Goal: Information Seeking & Learning: Learn about a topic

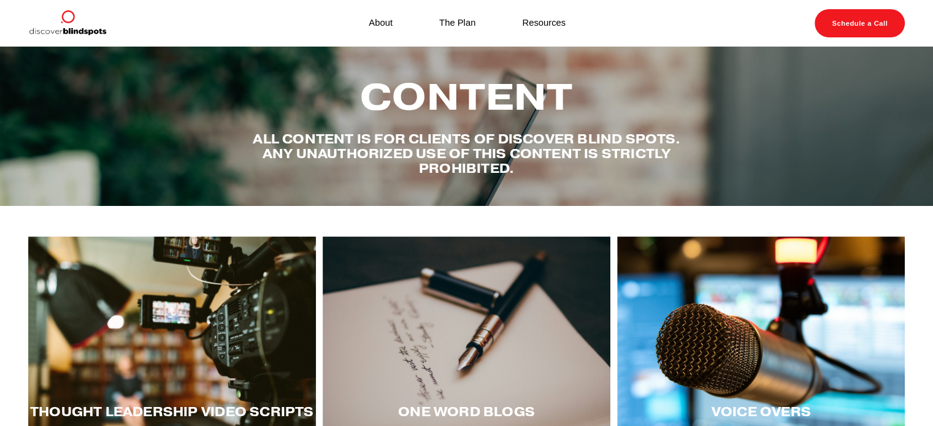
click at [832, 339] on div at bounding box center [761, 336] width 288 height 198
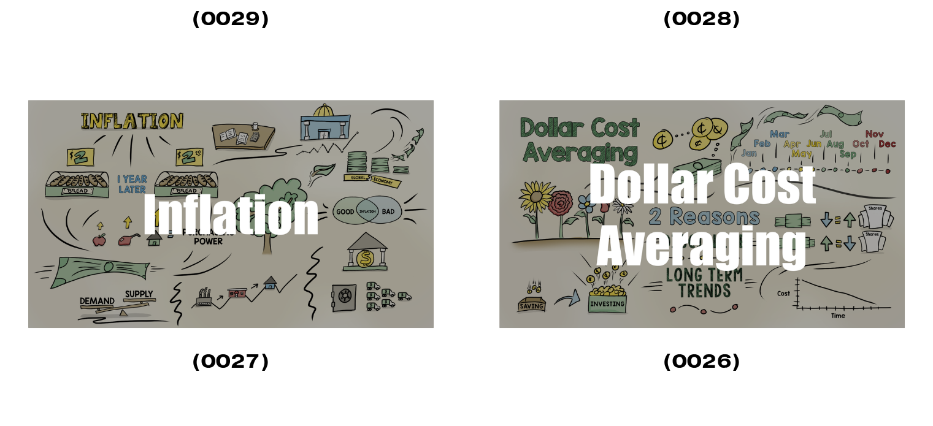
scroll to position [613, 0]
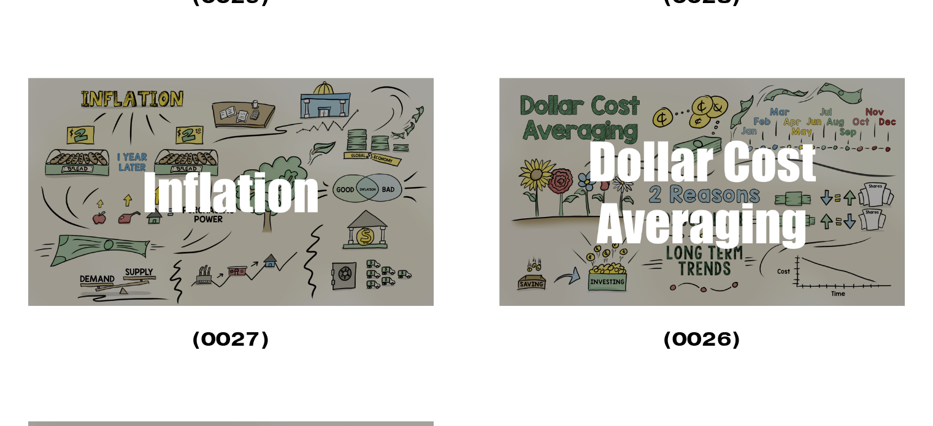
click at [220, 224] on img at bounding box center [230, 192] width 405 height 228
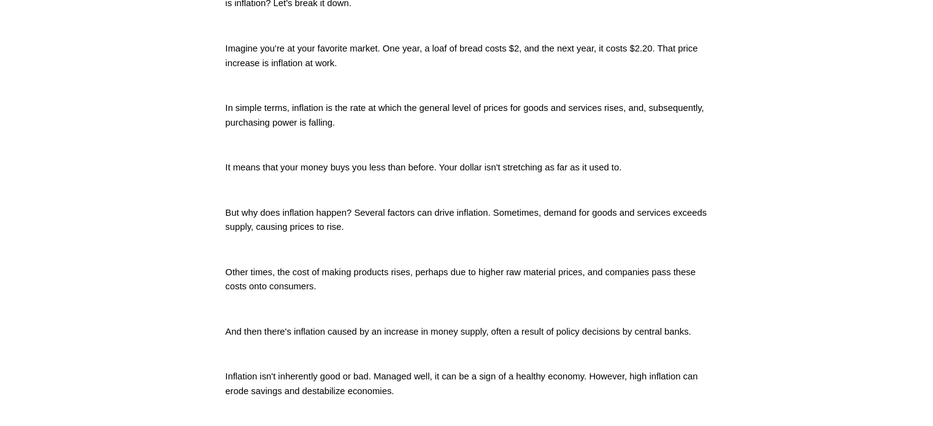
scroll to position [368, 0]
